Goal: Information Seeking & Learning: Check status

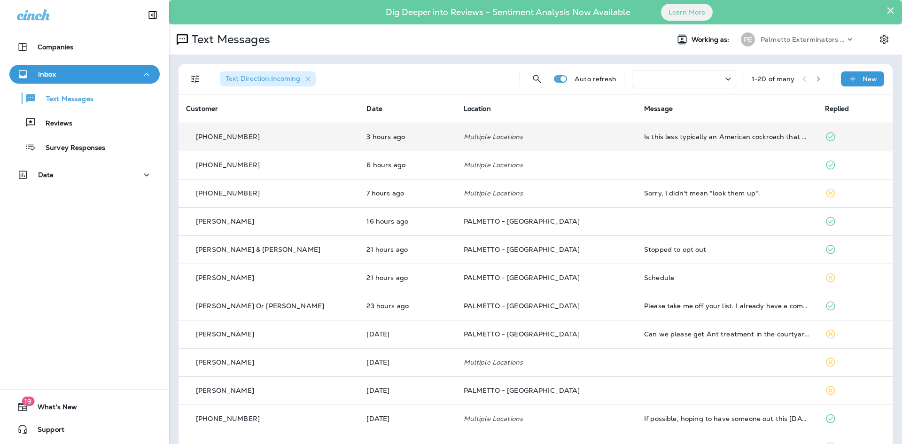
click at [585, 145] on td "Multiple Locations" at bounding box center [546, 137] width 180 height 28
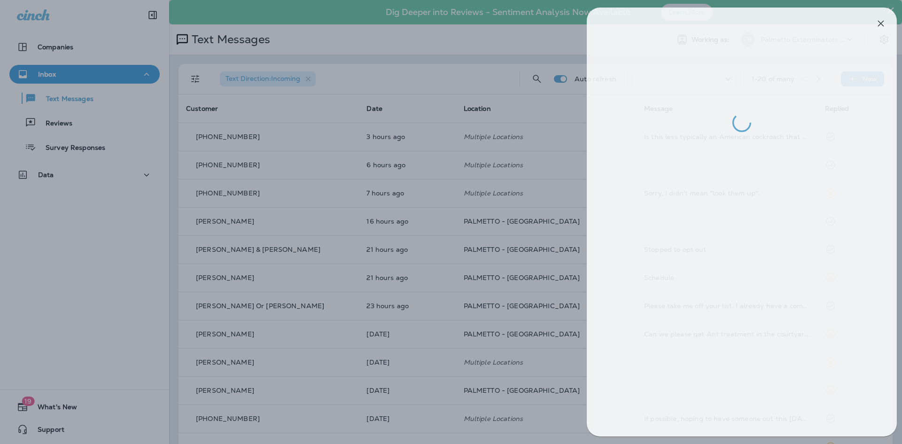
click at [370, 197] on div at bounding box center [458, 222] width 902 height 444
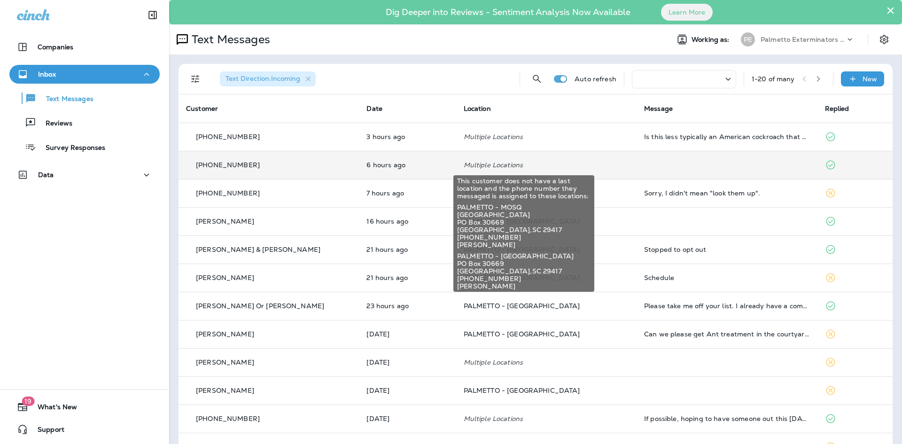
click at [520, 167] on p "Multiple Locations" at bounding box center [546, 165] width 165 height 8
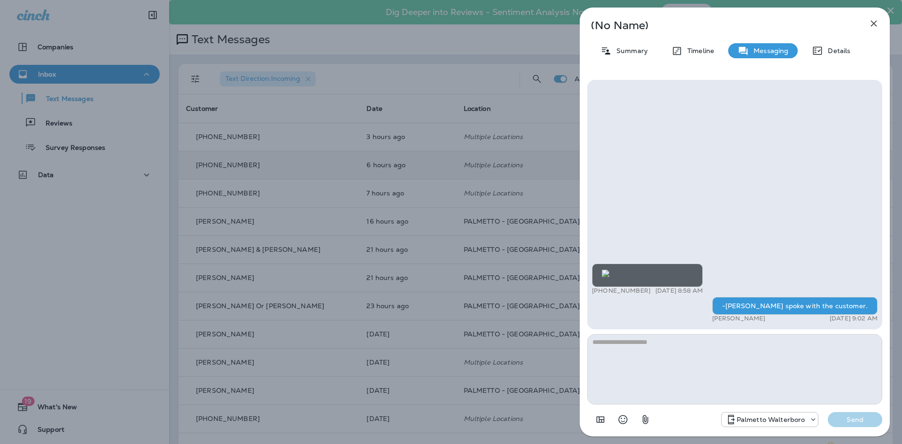
scroll to position [0, 0]
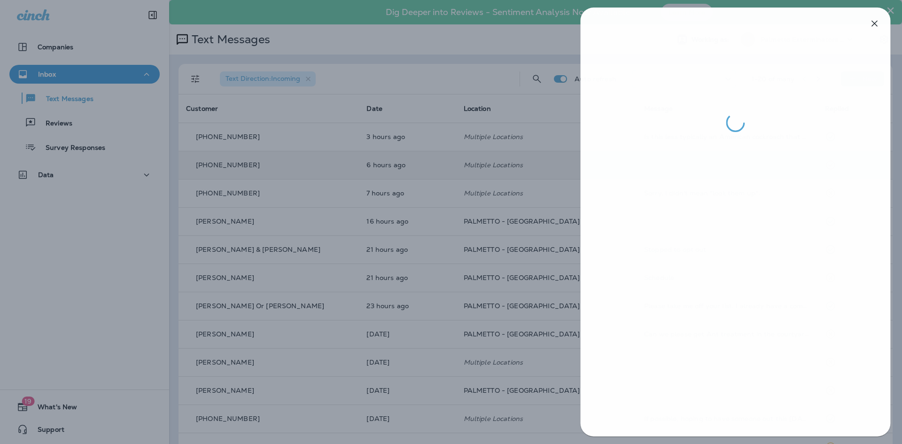
click at [393, 245] on div at bounding box center [451, 222] width 902 height 444
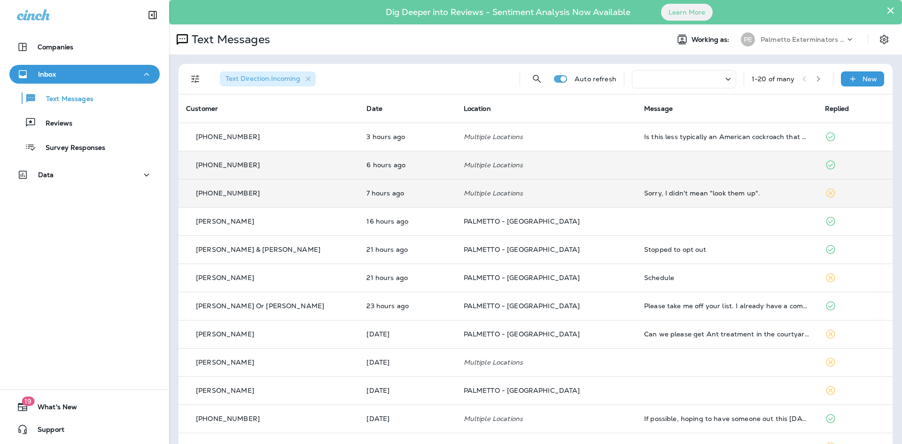
click at [310, 188] on div "[PHONE_NUMBER]" at bounding box center [268, 193] width 165 height 10
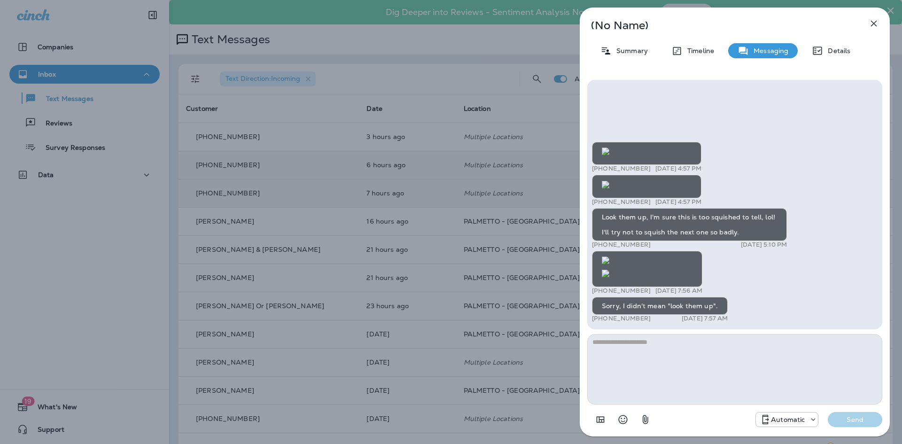
scroll to position [-325, 0]
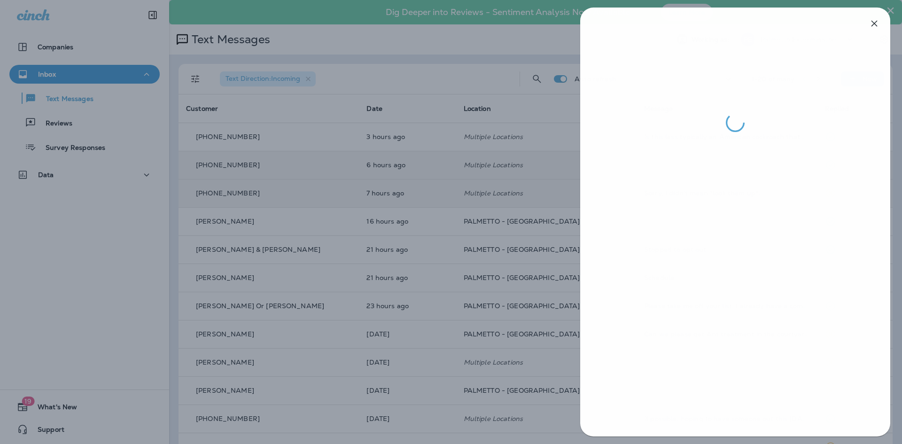
click at [291, 288] on div at bounding box center [451, 222] width 902 height 444
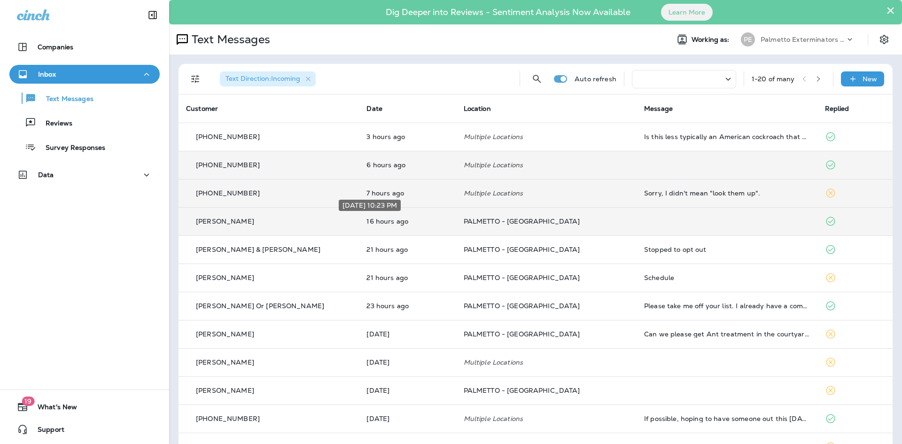
click at [377, 225] on p "16 hours ago" at bounding box center [408, 222] width 82 height 8
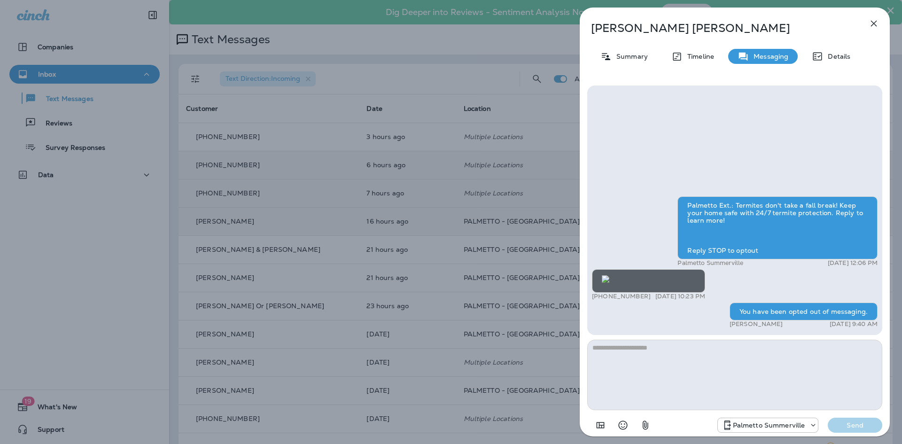
scroll to position [-24, 0]
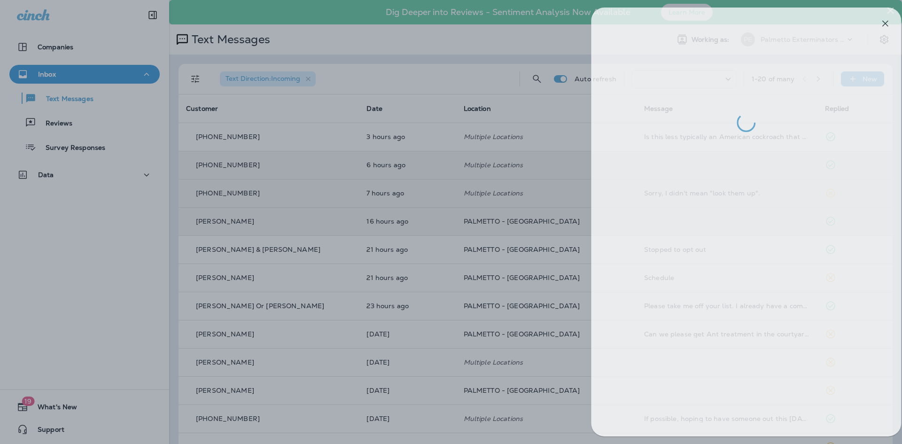
click at [450, 263] on div at bounding box center [462, 222] width 902 height 444
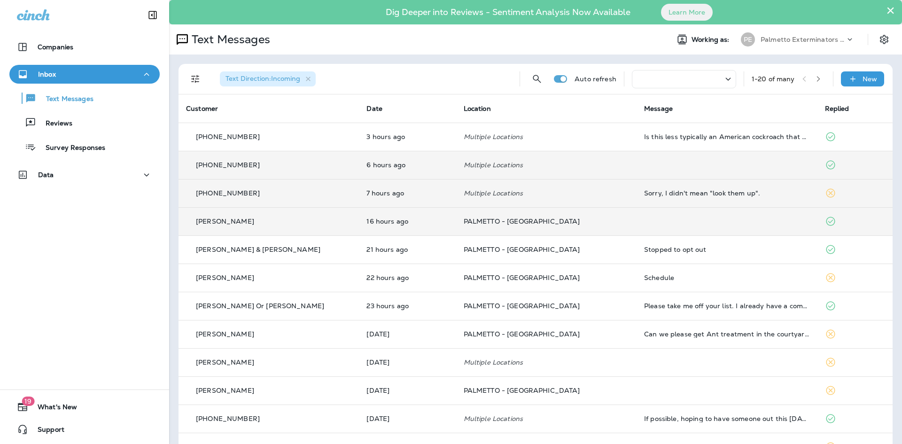
click at [359, 200] on td "7 hours ago" at bounding box center [407, 193] width 97 height 28
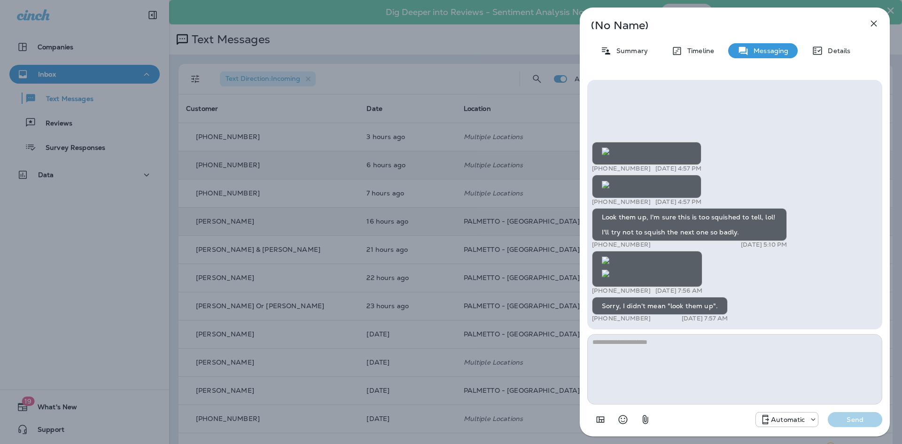
scroll to position [-654, 0]
click at [415, 216] on div "(No Name) Summary Timeline Messaging Details +1 (803) 317-5589 [DATE] 4:57 PM +…" at bounding box center [451, 222] width 902 height 444
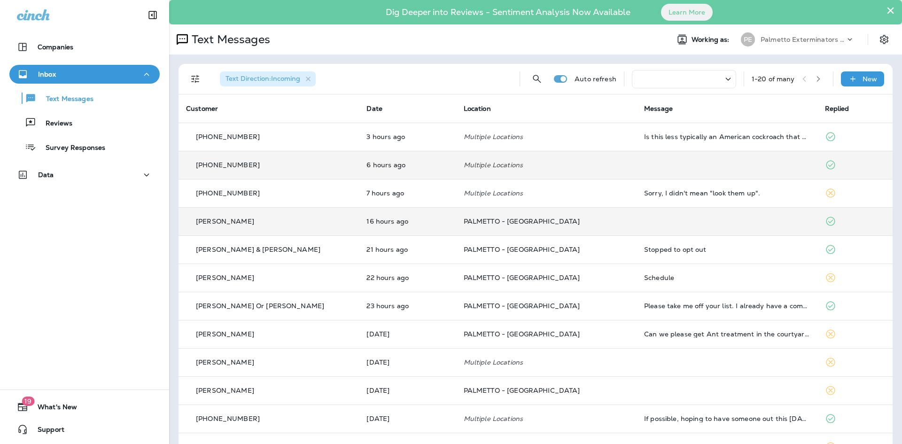
click at [315, 222] on div "[PERSON_NAME]" at bounding box center [268, 222] width 165 height 10
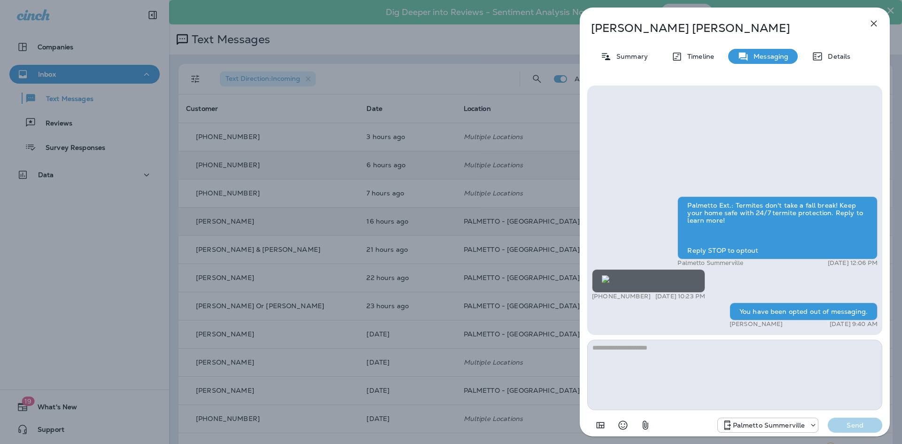
scroll to position [-141, 0]
click at [310, 230] on div "[PERSON_NAME] Summary Timeline Messaging Details Palmetto Ext.: Termites don't …" at bounding box center [451, 222] width 902 height 444
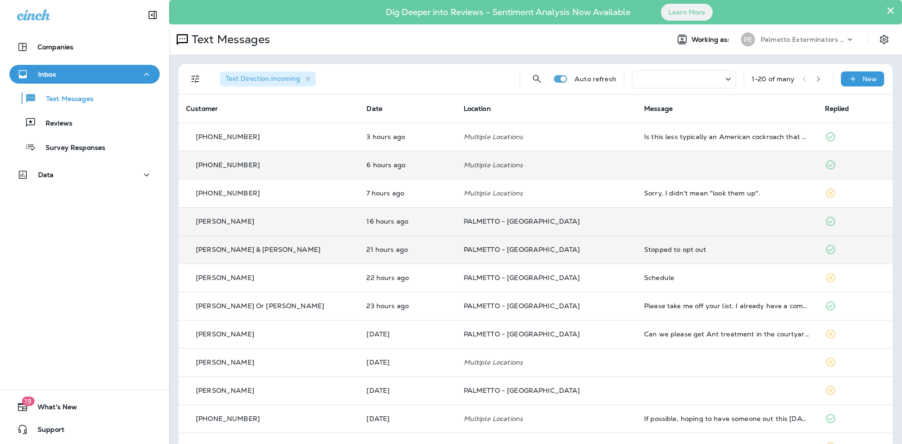
click at [303, 251] on div "[PERSON_NAME] & [PERSON_NAME]" at bounding box center [268, 250] width 165 height 10
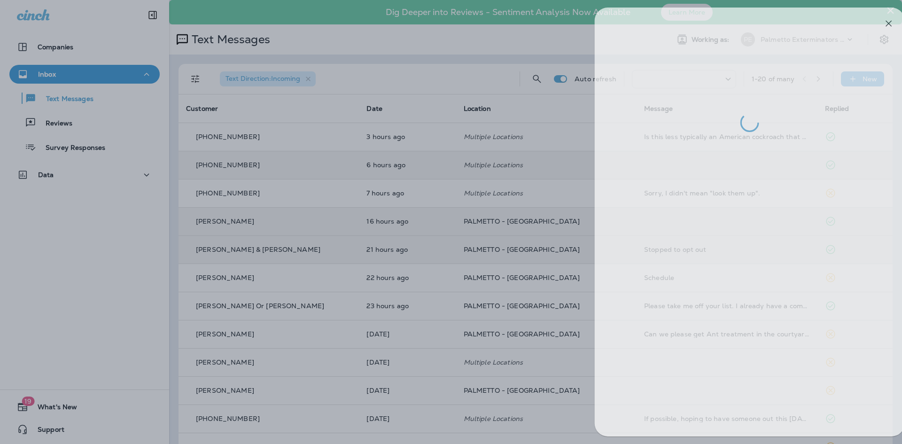
click at [454, 224] on div at bounding box center [466, 222] width 902 height 444
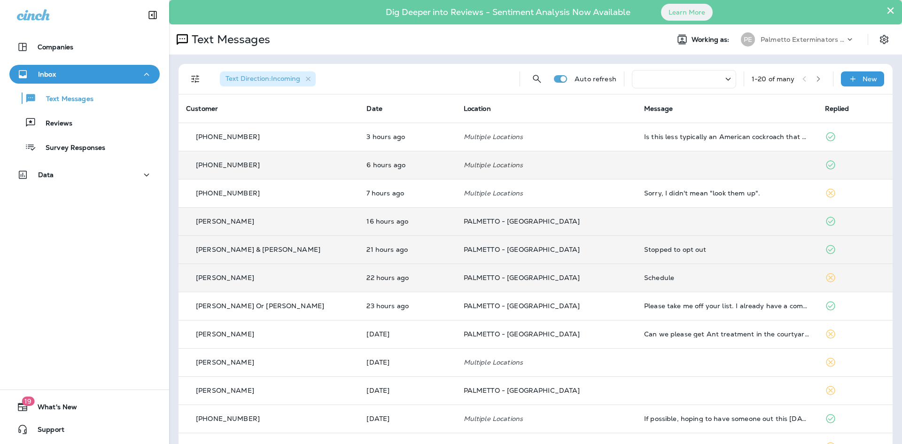
click at [269, 277] on div "[PERSON_NAME]" at bounding box center [268, 278] width 165 height 10
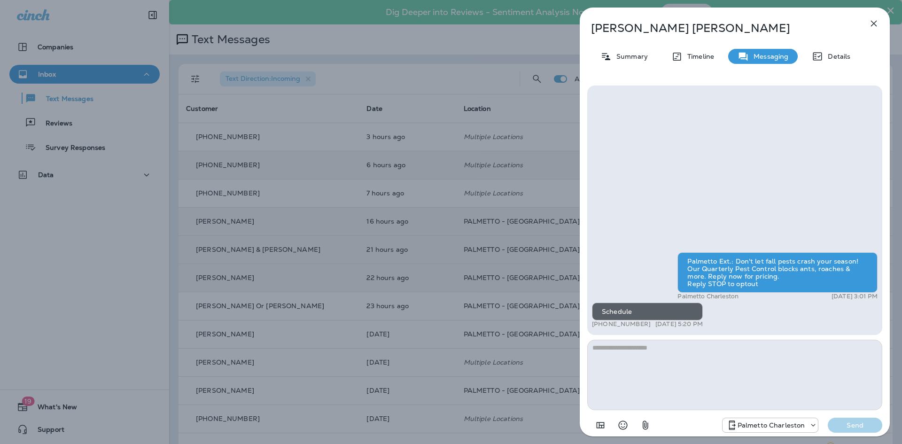
click at [470, 280] on div "[PERSON_NAME] Summary Timeline Messaging Details Palmetto Ext.: Don't let fall …" at bounding box center [451, 222] width 902 height 444
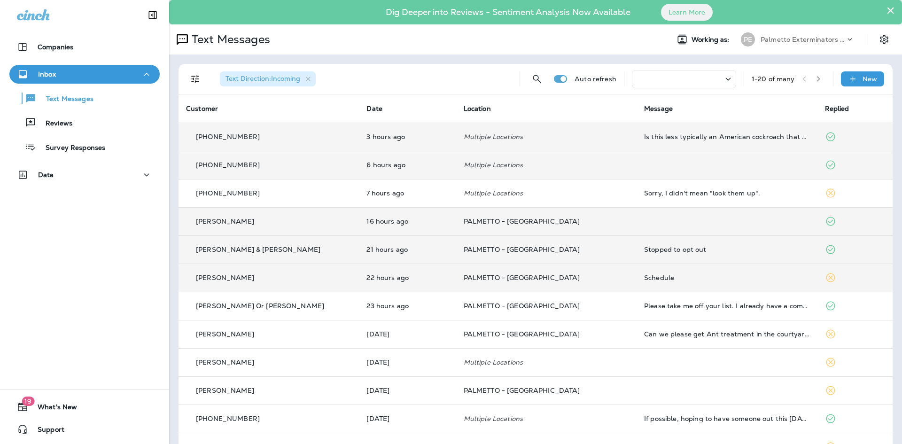
click at [250, 136] on p "[PHONE_NUMBER]" at bounding box center [228, 137] width 64 height 8
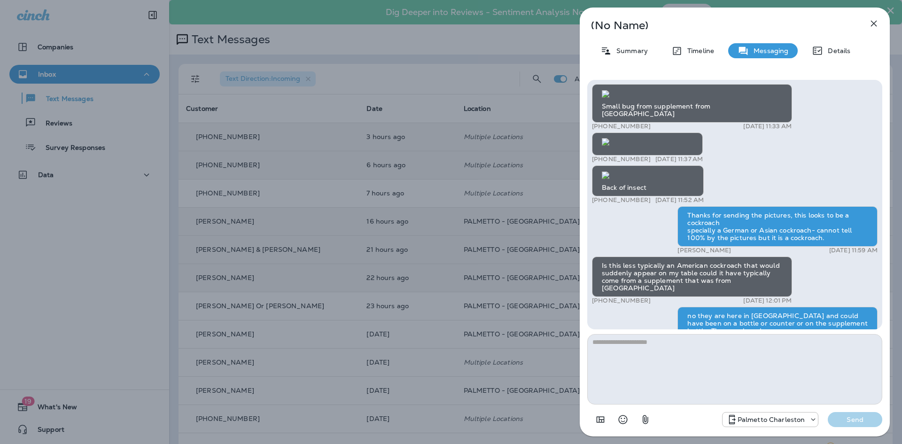
scroll to position [-141, 0]
click at [259, 169] on div "(No Name) Summary Timeline Messaging Details Small bug from supplement from [GE…" at bounding box center [451, 222] width 902 height 444
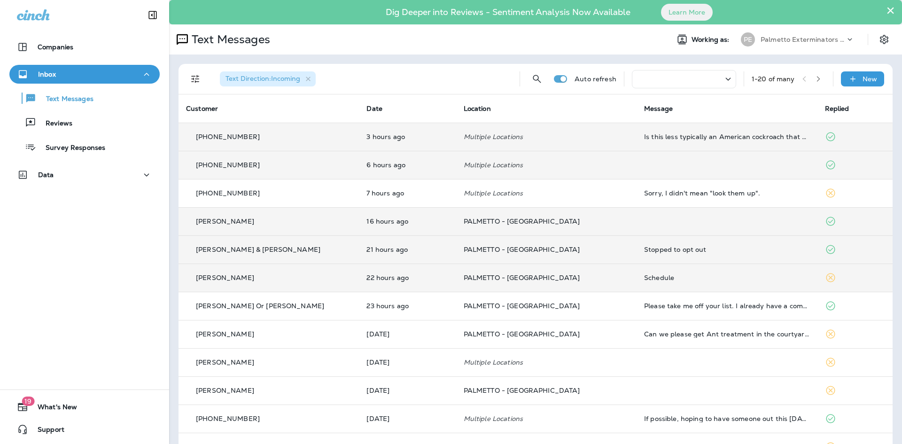
click at [265, 159] on td "[PHONE_NUMBER]" at bounding box center [269, 165] width 180 height 28
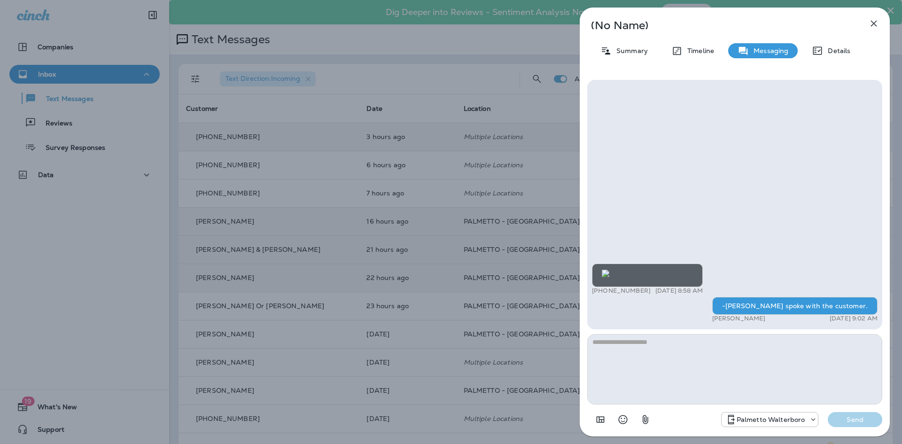
scroll to position [-50, 0]
click at [318, 202] on div "(No Name) Summary Timeline Messaging Details +1 (704) 577-4499 [DATE] 8:58 AM -…" at bounding box center [451, 222] width 902 height 444
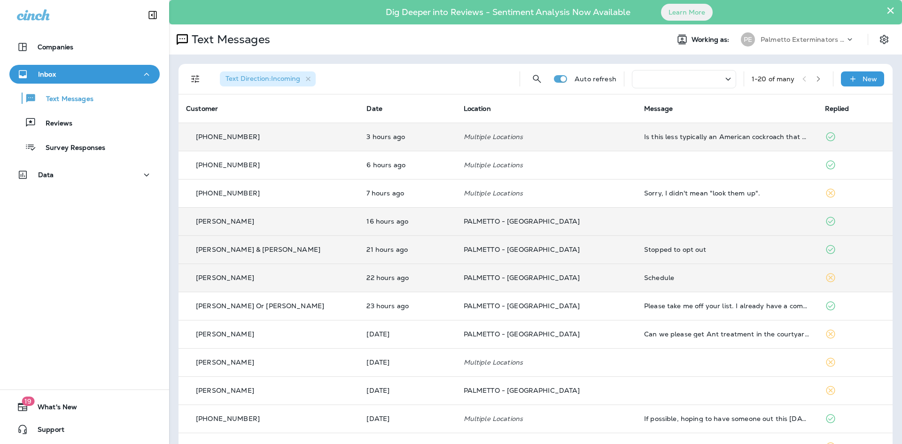
click at [315, 193] on div "[PHONE_NUMBER]" at bounding box center [268, 193] width 165 height 10
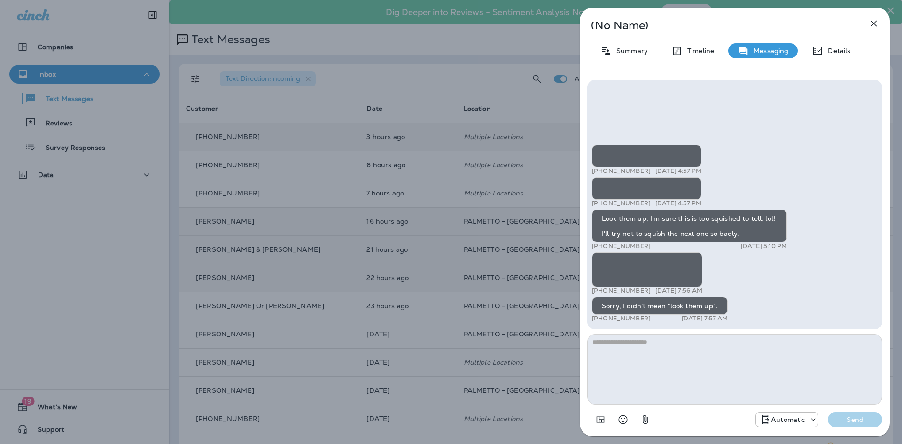
scroll to position [0, 0]
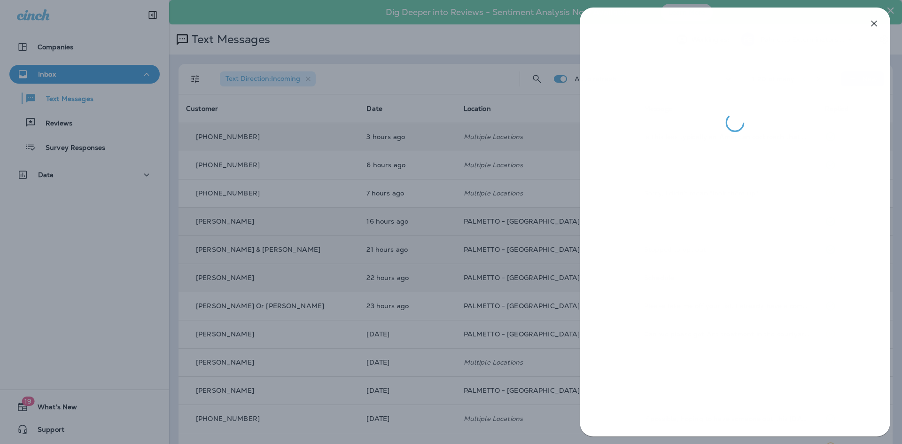
drag, startPoint x: 308, startPoint y: 238, endPoint x: 309, endPoint y: 230, distance: 7.7
click at [308, 237] on div at bounding box center [451, 222] width 902 height 444
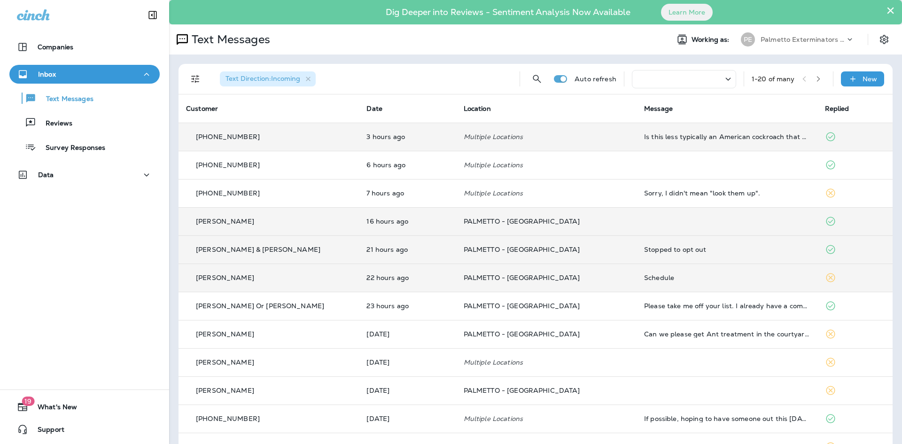
click at [320, 223] on div "[PERSON_NAME]" at bounding box center [268, 222] width 165 height 10
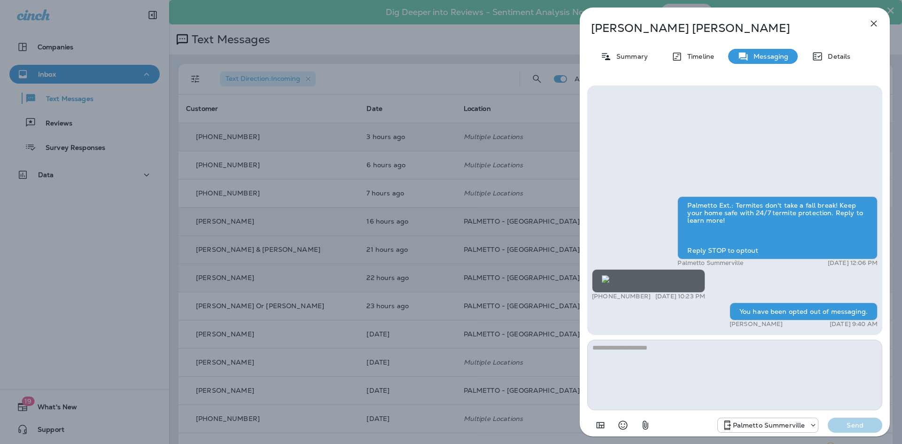
scroll to position [-188, 0]
click at [259, 250] on div "[PERSON_NAME] Summary Timeline Messaging Details Palmetto Ext.: Termites don't …" at bounding box center [451, 222] width 902 height 444
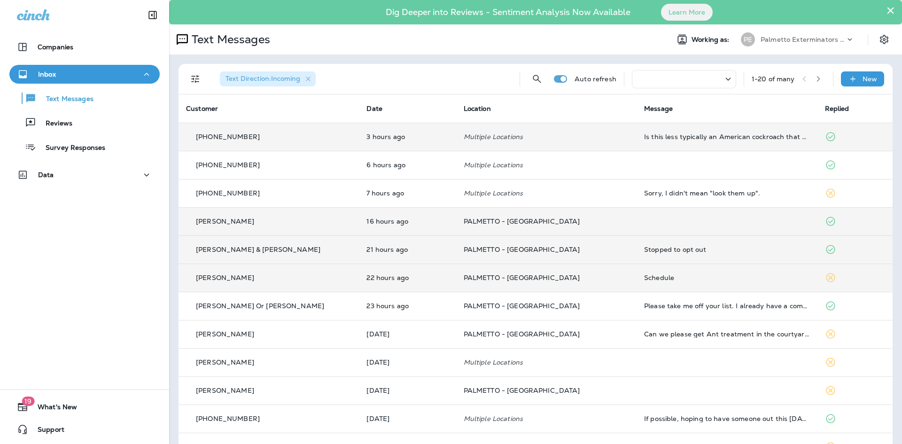
click at [276, 249] on div "[PERSON_NAME] & [PERSON_NAME]" at bounding box center [268, 250] width 165 height 10
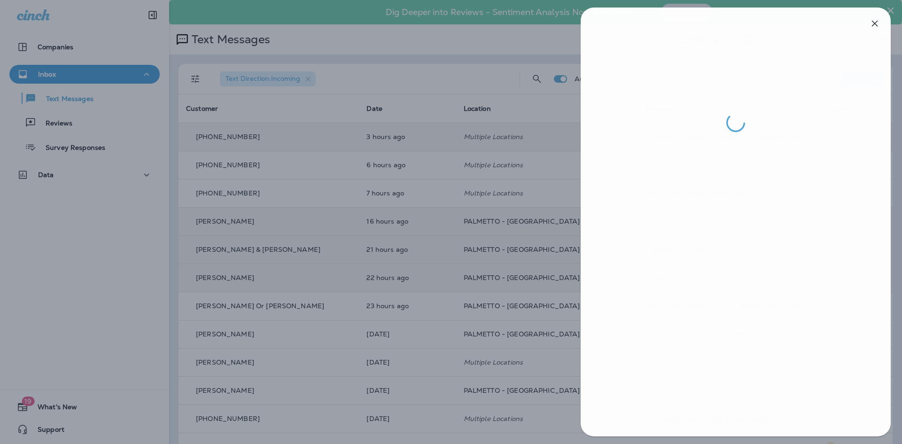
click at [213, 291] on div at bounding box center [452, 222] width 902 height 444
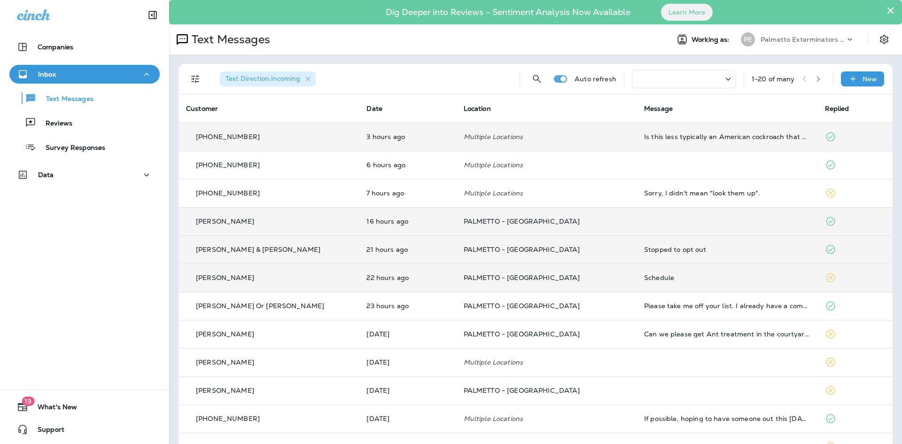
click at [250, 284] on td "[PERSON_NAME]" at bounding box center [269, 278] width 180 height 28
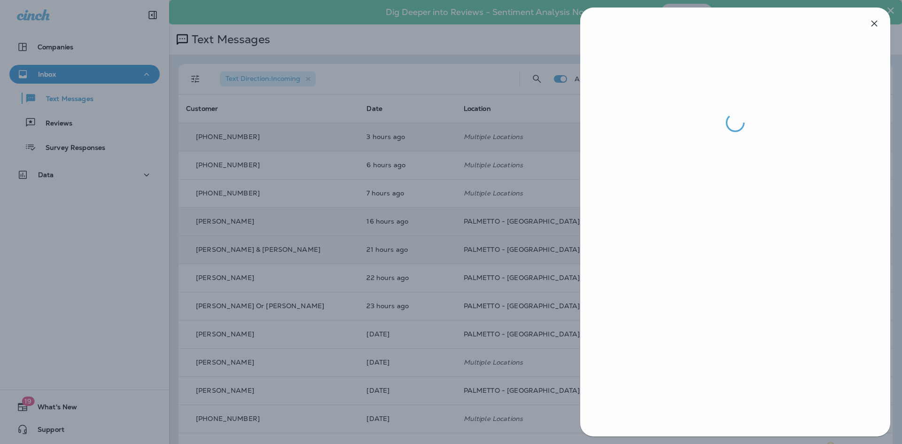
drag, startPoint x: 416, startPoint y: 303, endPoint x: 411, endPoint y: 301, distance: 4.9
click at [415, 303] on div at bounding box center [451, 222] width 902 height 444
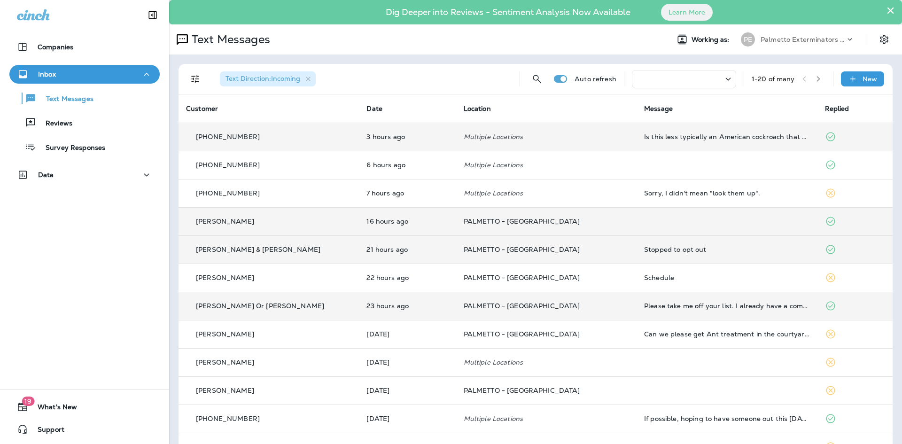
click at [294, 309] on div "[PERSON_NAME] Or [PERSON_NAME]" at bounding box center [268, 306] width 165 height 10
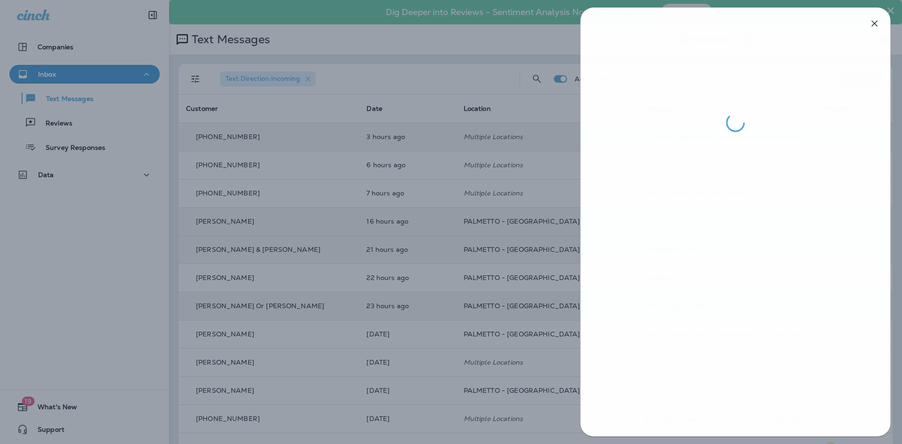
click at [338, 341] on div at bounding box center [451, 222] width 902 height 444
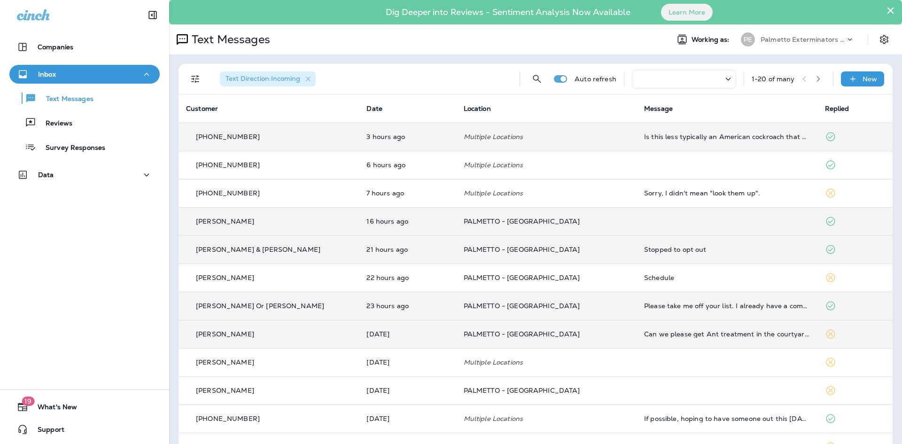
click at [274, 329] on td "[PERSON_NAME]" at bounding box center [269, 334] width 180 height 28
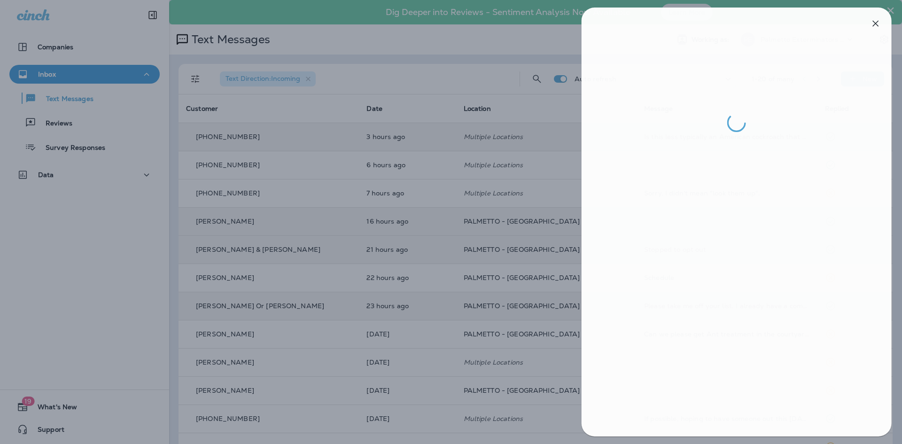
click at [475, 268] on div at bounding box center [453, 222] width 902 height 444
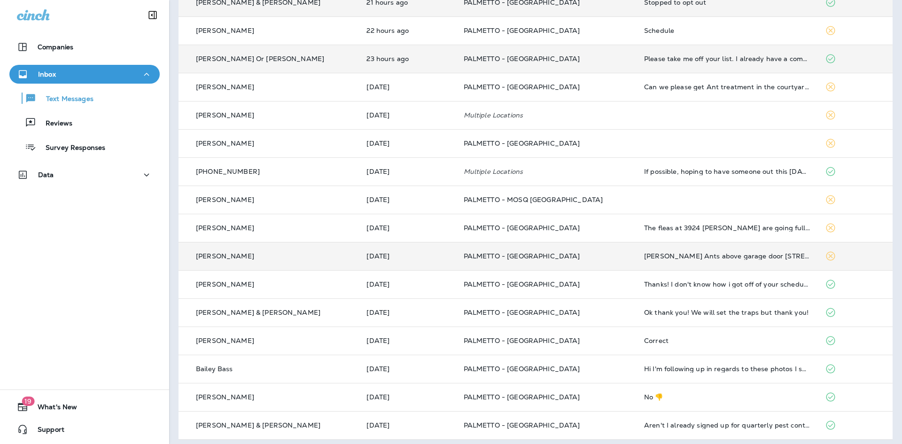
scroll to position [252, 0]
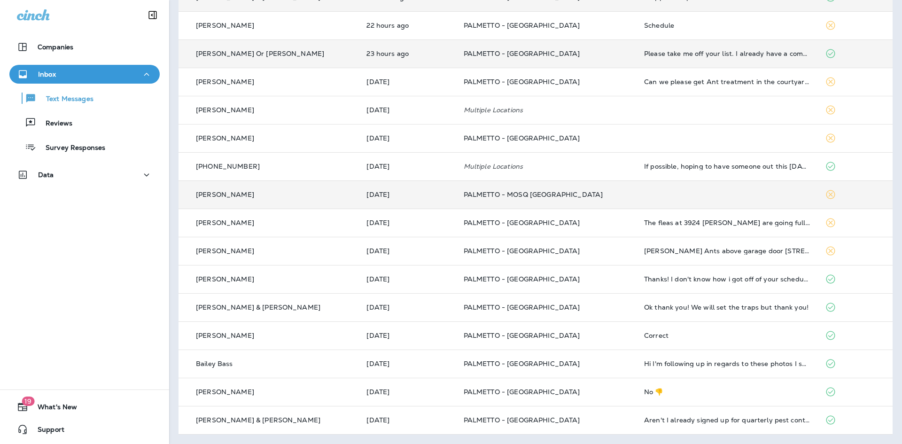
click at [270, 188] on td "[PERSON_NAME]" at bounding box center [269, 194] width 180 height 28
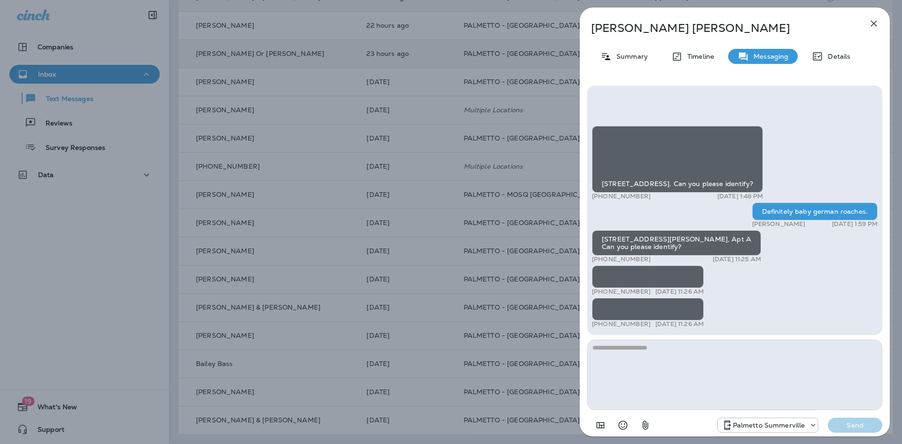
scroll to position [-549, 0]
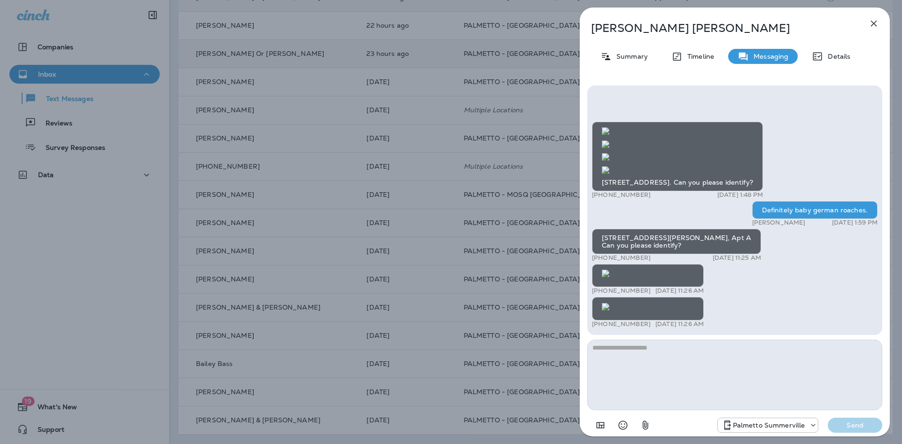
click at [610, 174] on img at bounding box center [606, 170] width 8 height 8
click at [610, 303] on img at bounding box center [606, 307] width 8 height 8
click at [426, 286] on div "[PERSON_NAME] Summary Timeline Messaging Details [STREET_ADDRESS]. Can you plea…" at bounding box center [451, 222] width 902 height 444
